Goal: Book appointment/travel/reservation

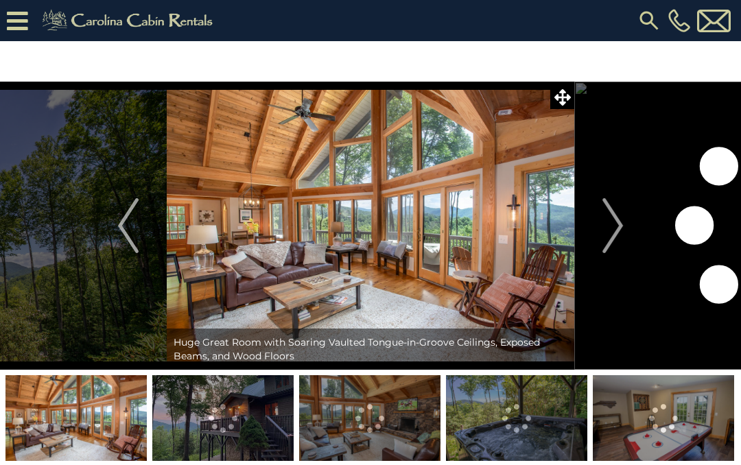
click at [618, 232] on img "Next" at bounding box center [612, 225] width 21 height 55
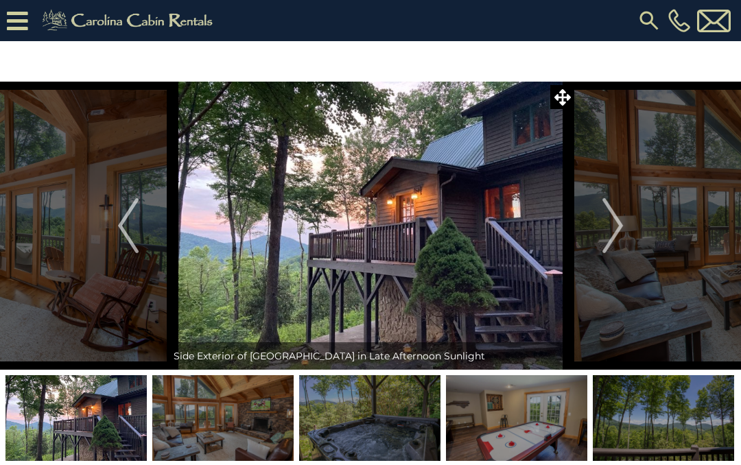
click at [621, 224] on img "Next" at bounding box center [612, 225] width 21 height 55
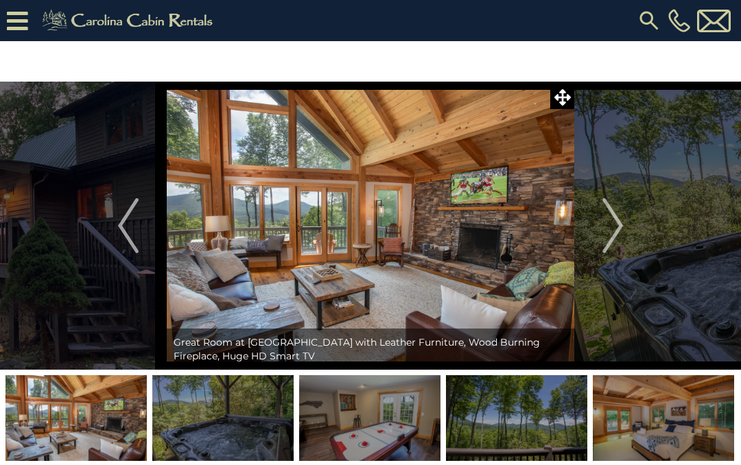
click at [619, 221] on img "Next" at bounding box center [612, 225] width 21 height 55
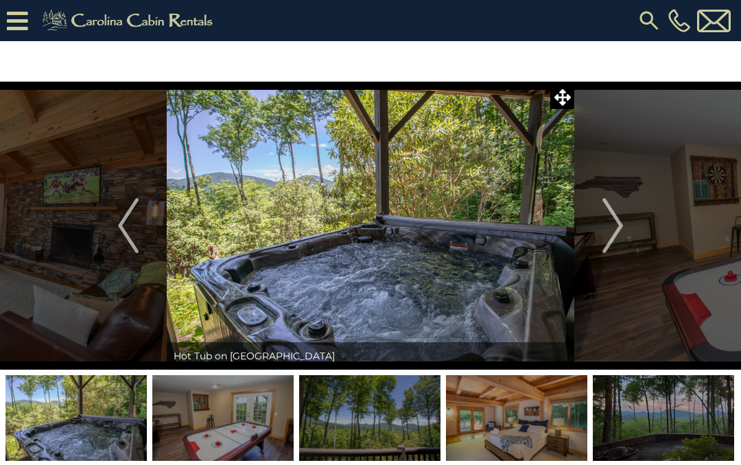
click at [616, 226] on img "Next" at bounding box center [612, 225] width 21 height 55
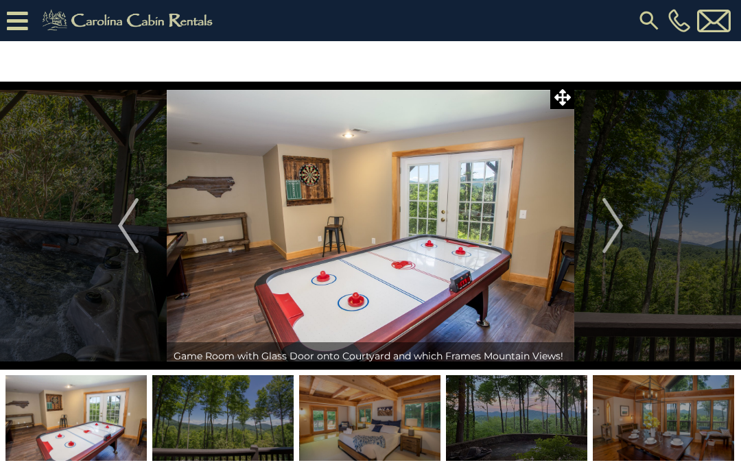
click at [613, 226] on img "Next" at bounding box center [612, 225] width 21 height 55
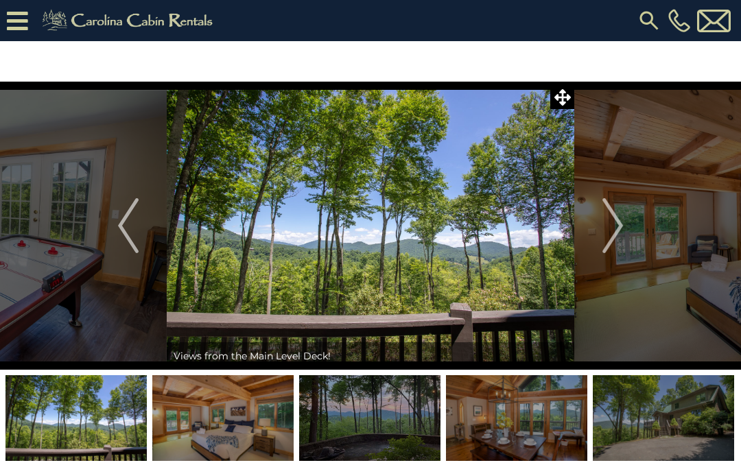
click at [621, 228] on img "Next" at bounding box center [612, 225] width 21 height 55
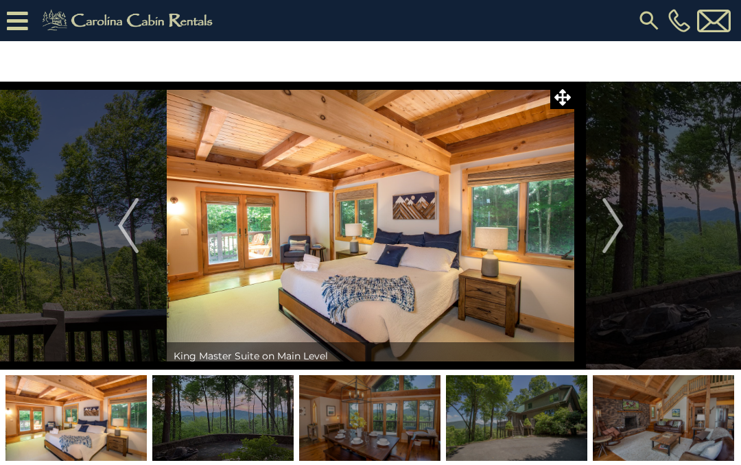
click at [617, 226] on img "Next" at bounding box center [612, 225] width 21 height 55
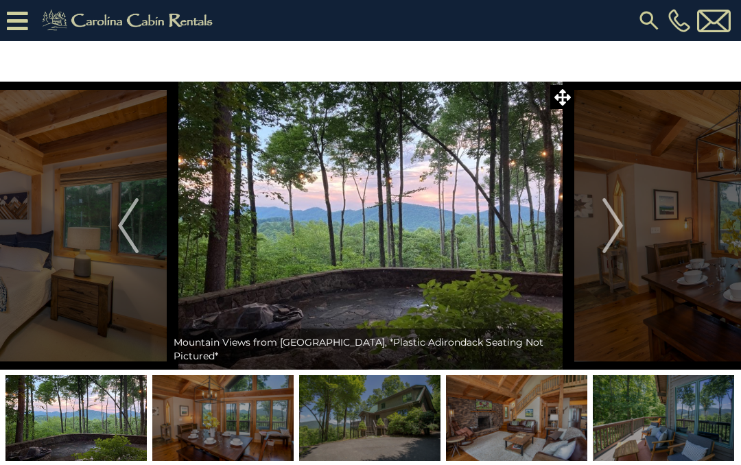
click at [610, 224] on img "Next" at bounding box center [612, 225] width 21 height 55
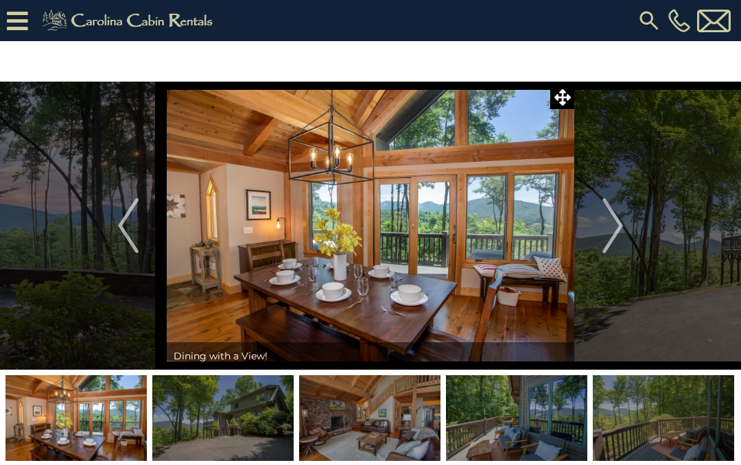
click at [616, 225] on img "Next" at bounding box center [612, 225] width 21 height 55
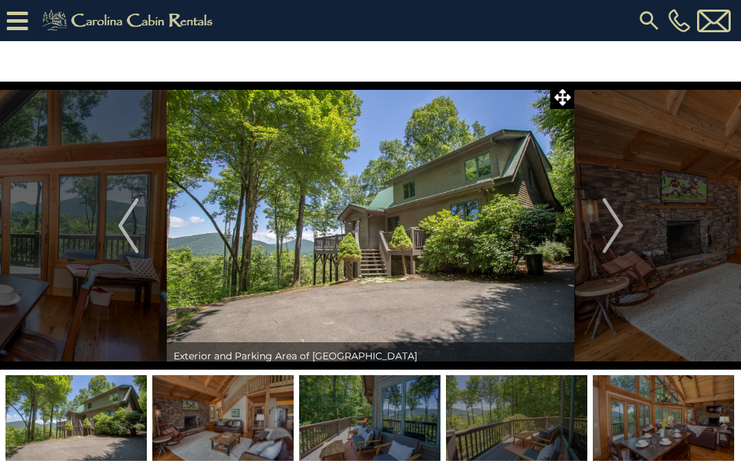
click at [616, 230] on img "Next" at bounding box center [612, 225] width 21 height 55
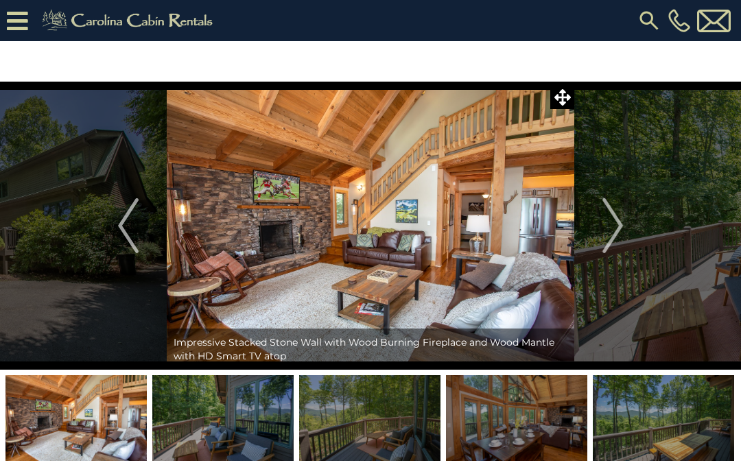
click at [616, 222] on img "Next" at bounding box center [612, 225] width 21 height 55
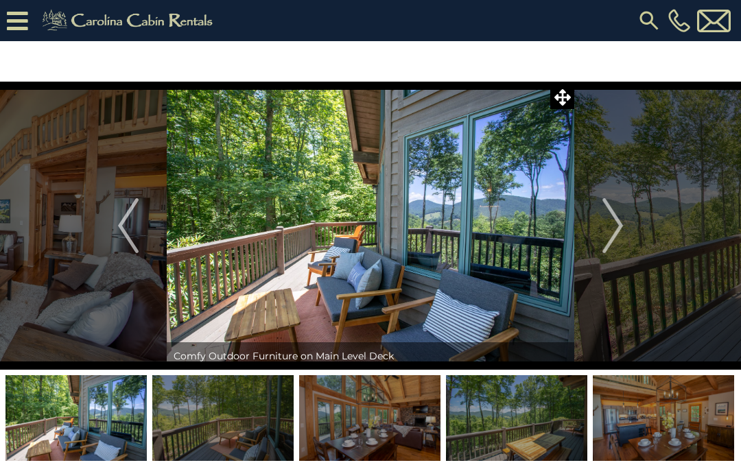
click at [614, 227] on img "Next" at bounding box center [612, 225] width 21 height 55
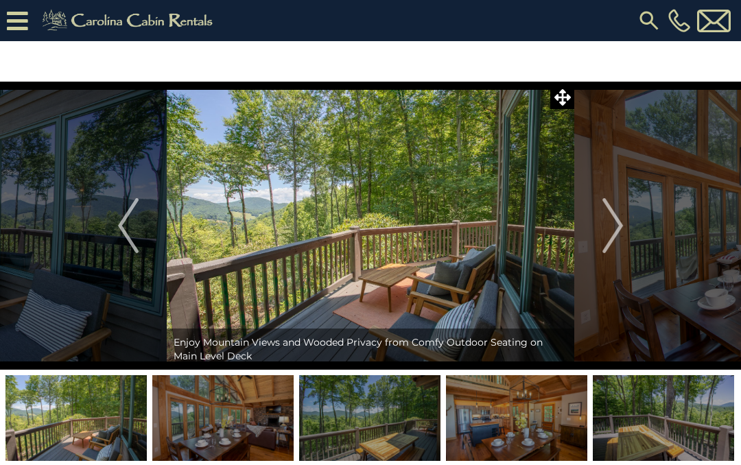
click at [616, 226] on img "Next" at bounding box center [612, 225] width 21 height 55
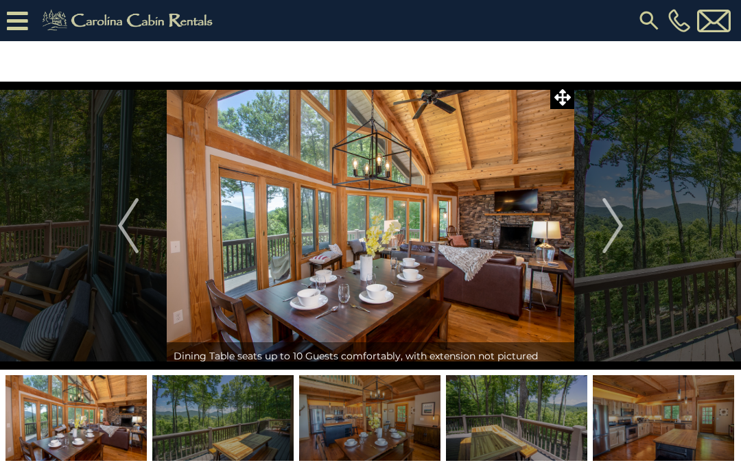
click at [619, 225] on img "Next" at bounding box center [612, 225] width 21 height 55
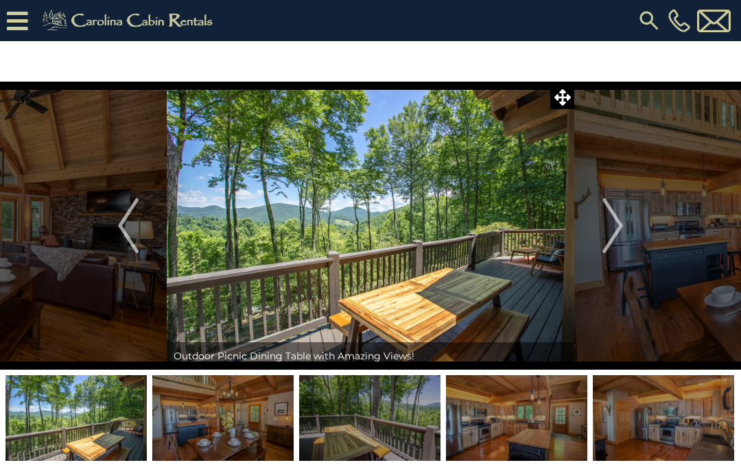
click at [620, 226] on img "Next" at bounding box center [612, 225] width 21 height 55
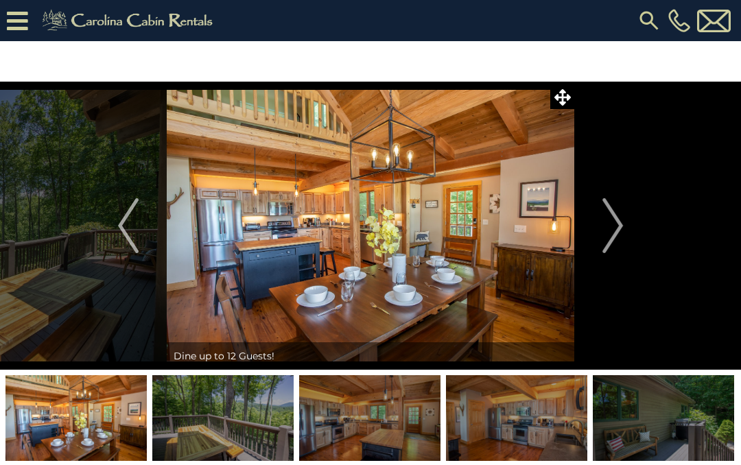
click at [617, 228] on img "Next" at bounding box center [612, 225] width 21 height 55
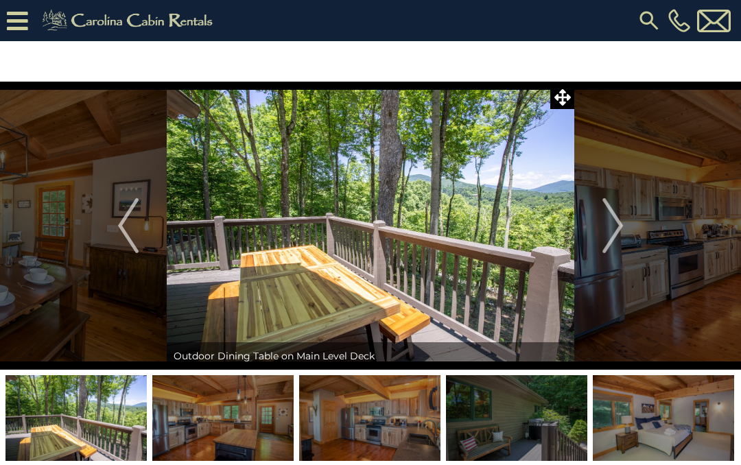
click at [614, 226] on img "Next" at bounding box center [612, 225] width 21 height 55
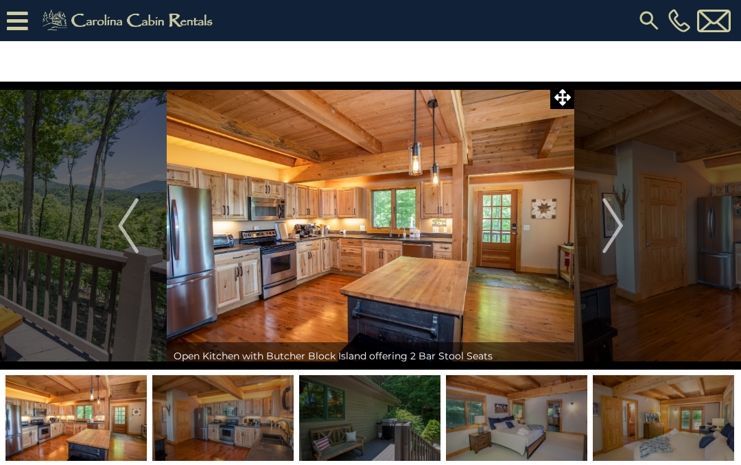
click at [618, 226] on img "Next" at bounding box center [612, 225] width 21 height 55
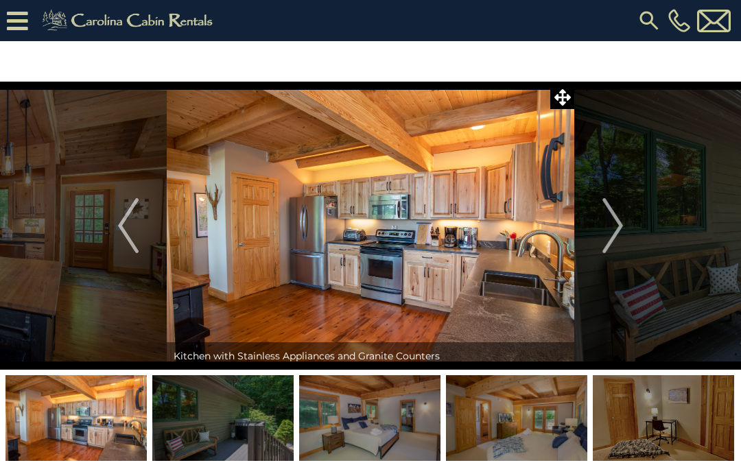
click at [617, 224] on img "Next" at bounding box center [612, 225] width 21 height 55
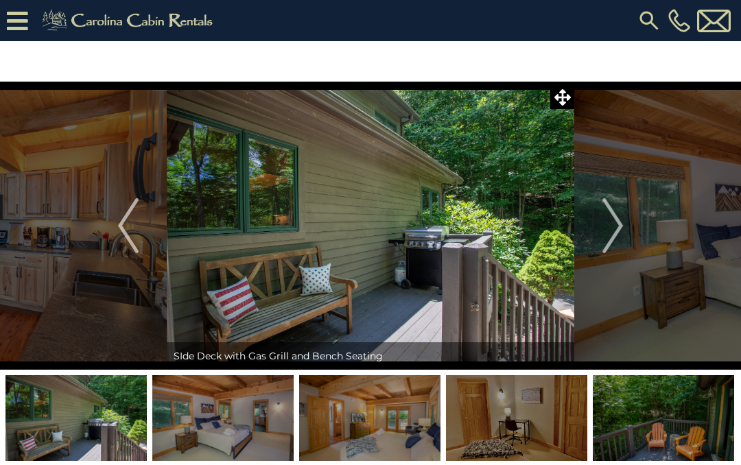
click at [616, 221] on img "Next" at bounding box center [612, 225] width 21 height 55
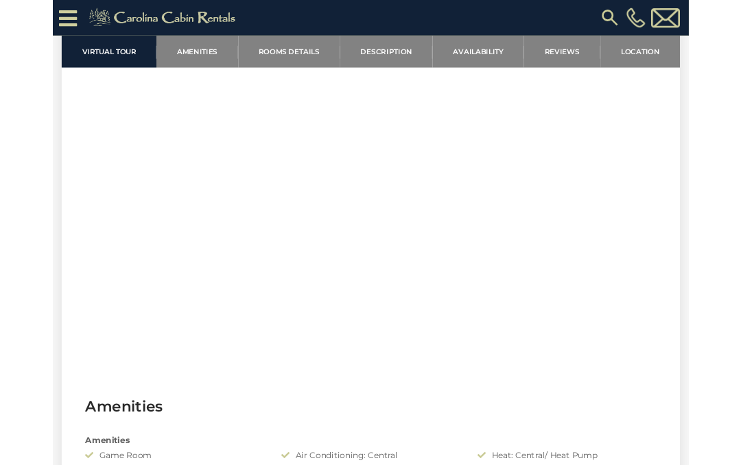
scroll to position [562, 0]
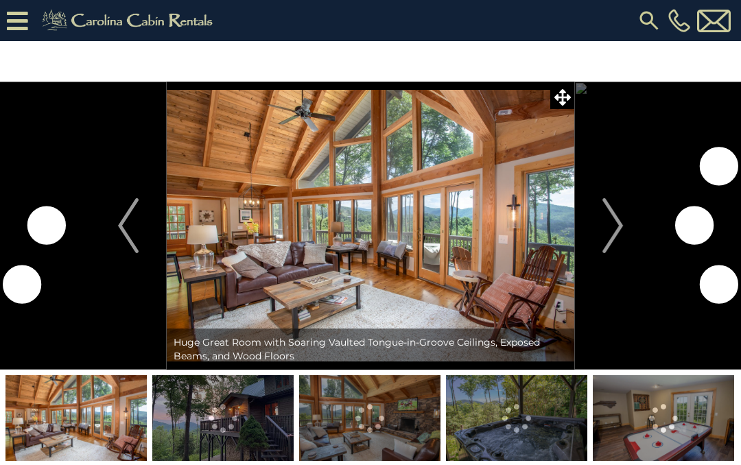
click at [436, 235] on img at bounding box center [370, 226] width 407 height 288
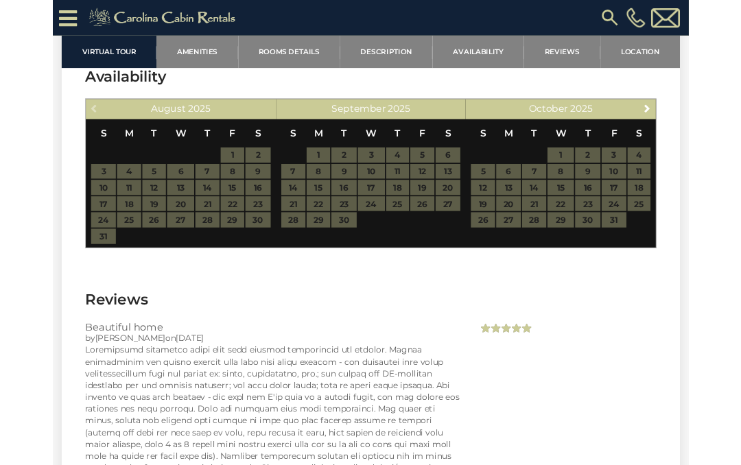
scroll to position [3058, 0]
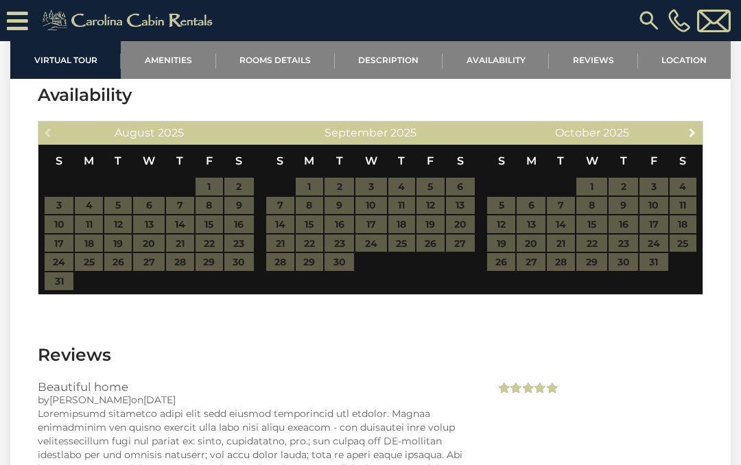
click at [695, 141] on link "Next" at bounding box center [692, 131] width 17 height 17
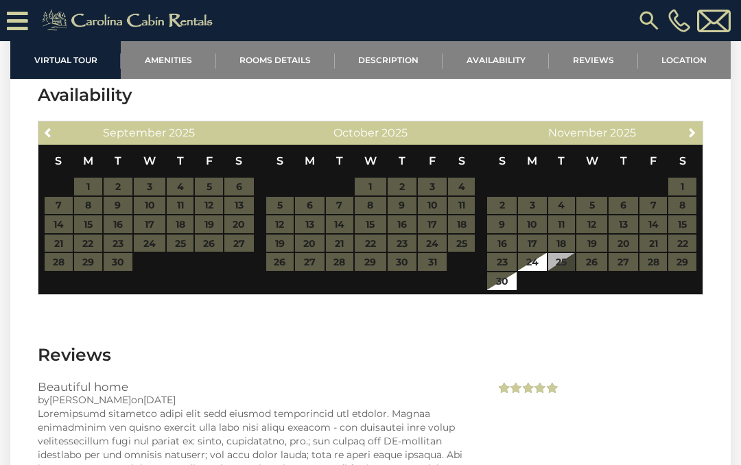
click at [693, 141] on link "Next" at bounding box center [692, 131] width 17 height 17
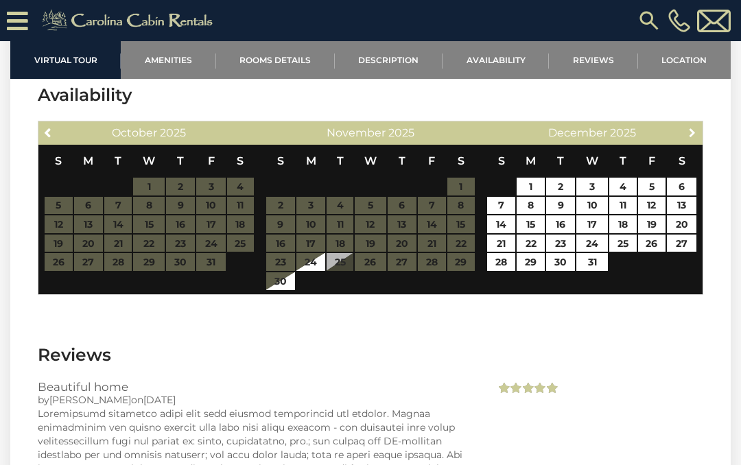
click at [698, 141] on link "Next" at bounding box center [692, 131] width 17 height 17
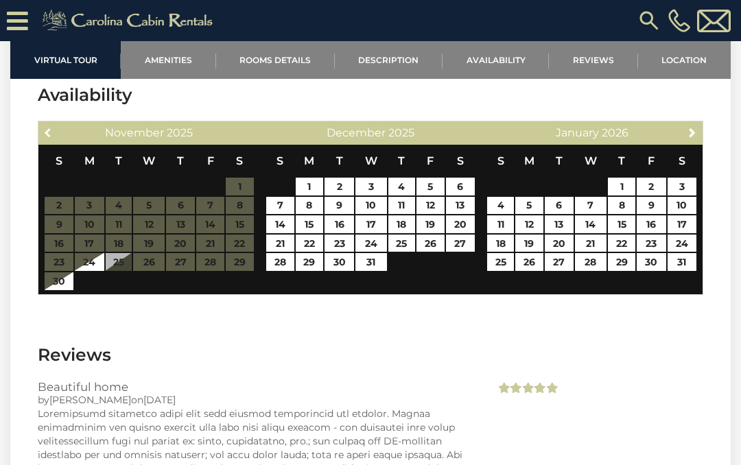
click at [56, 141] on link "Previous" at bounding box center [48, 131] width 17 height 17
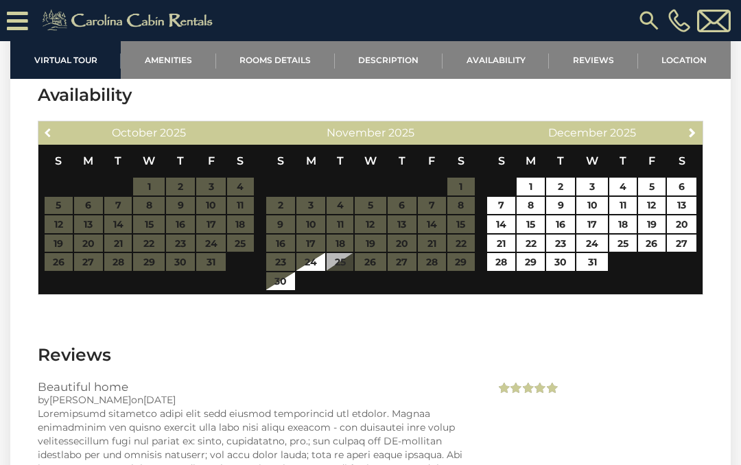
click at [51, 138] on span "Previous" at bounding box center [48, 132] width 11 height 11
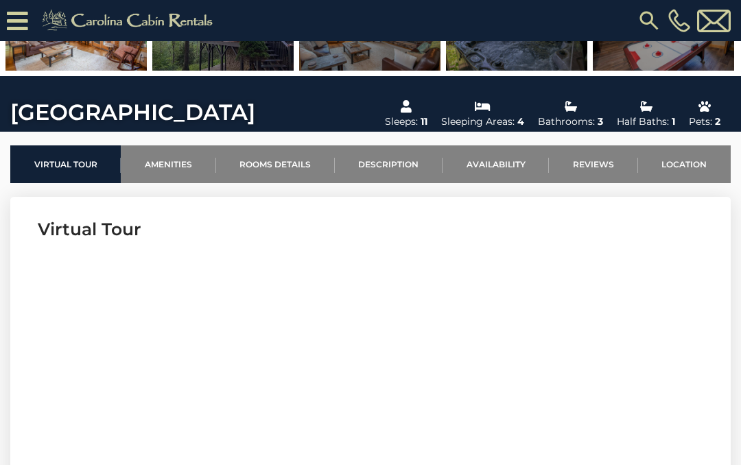
scroll to position [348, 0]
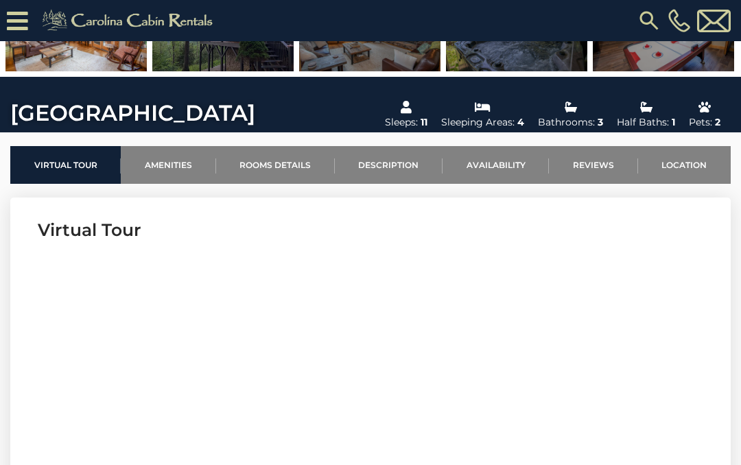
click at [686, 166] on link "Location" at bounding box center [684, 165] width 93 height 38
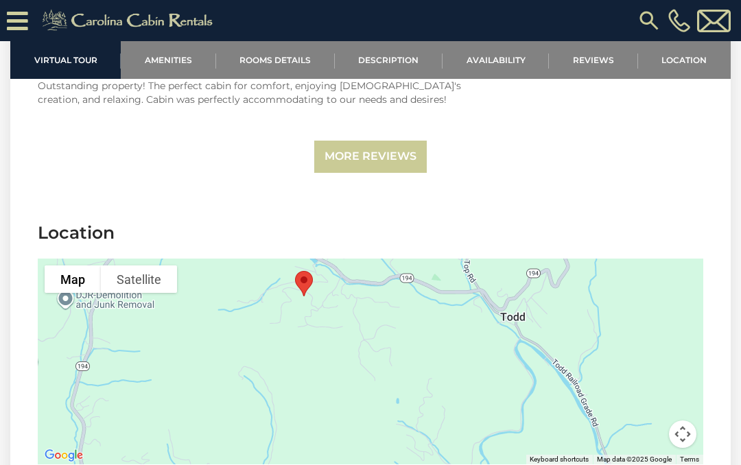
scroll to position [3876, 0]
